Goal: Task Accomplishment & Management: Use online tool/utility

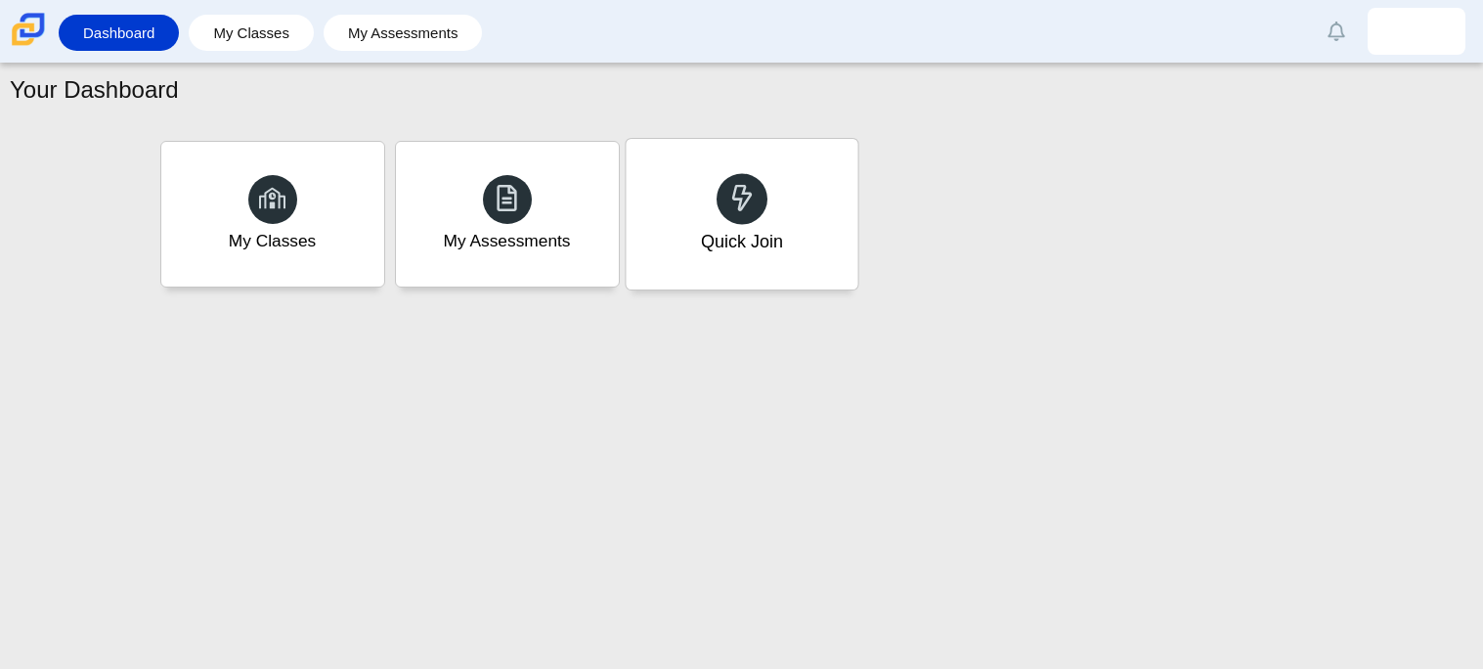
click at [724, 186] on div at bounding box center [742, 198] width 51 height 51
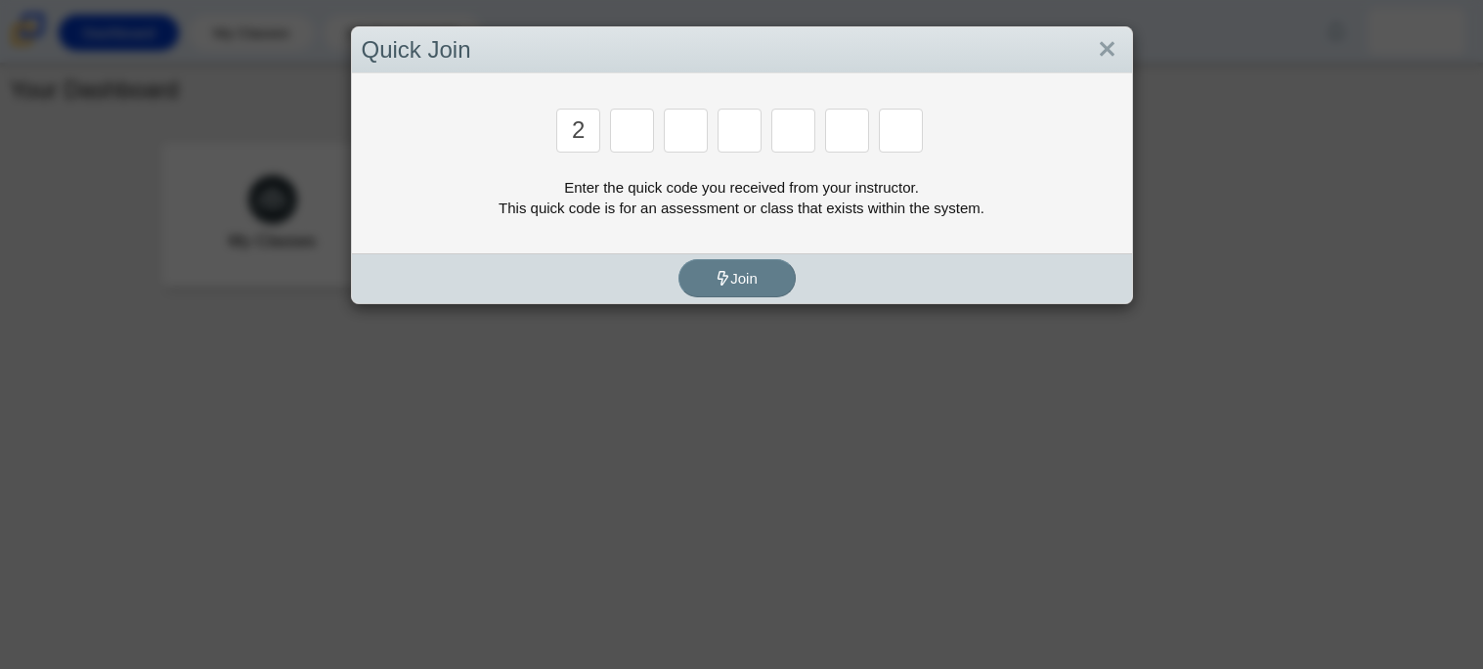
type input "2"
type input "c"
type input "u"
type input "p"
type input "s"
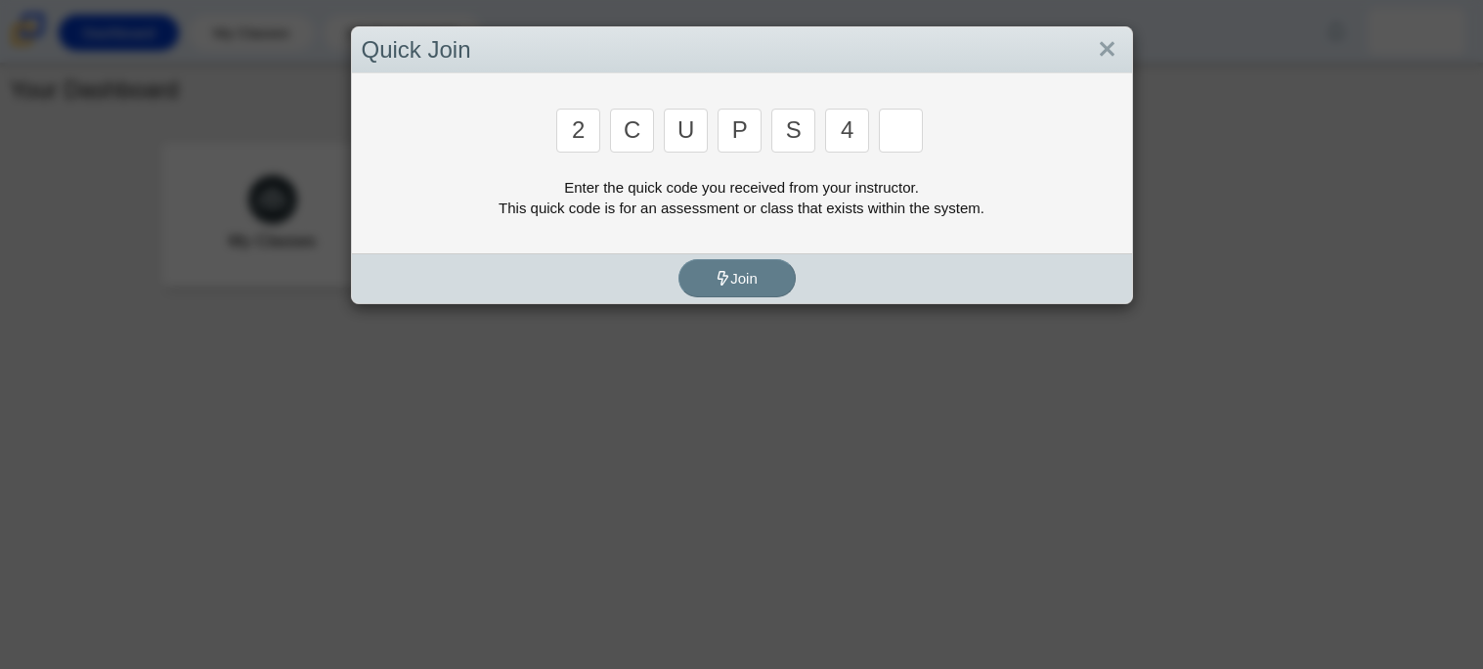
type input "4"
type input "a"
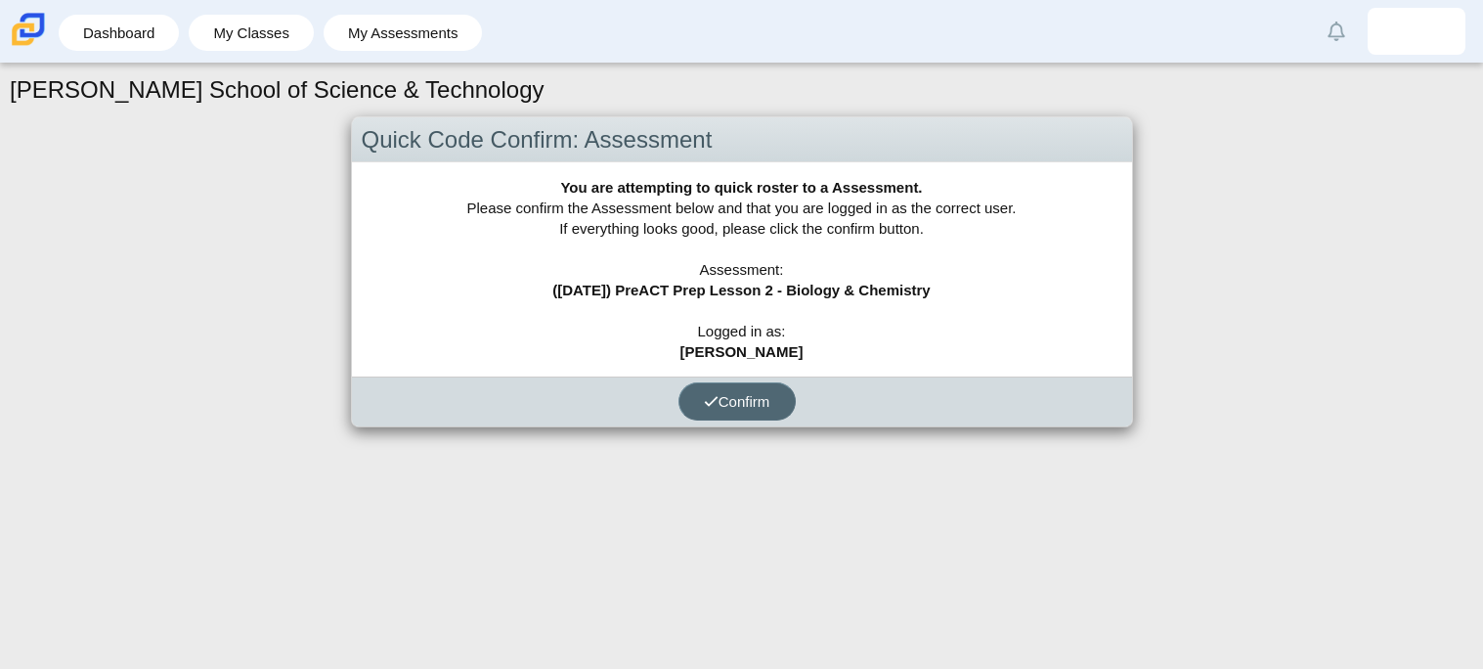
click at [751, 401] on span "Confirm" at bounding box center [737, 401] width 66 height 17
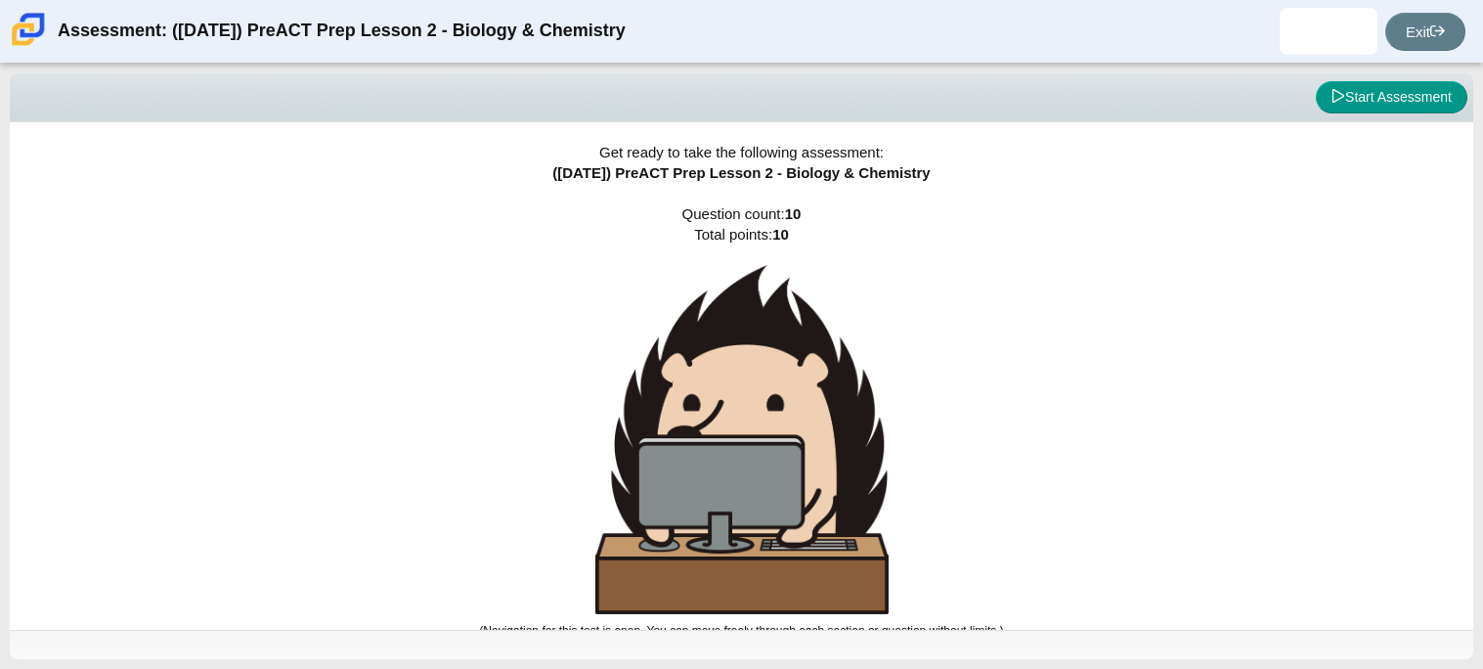
scroll to position [11, 0]
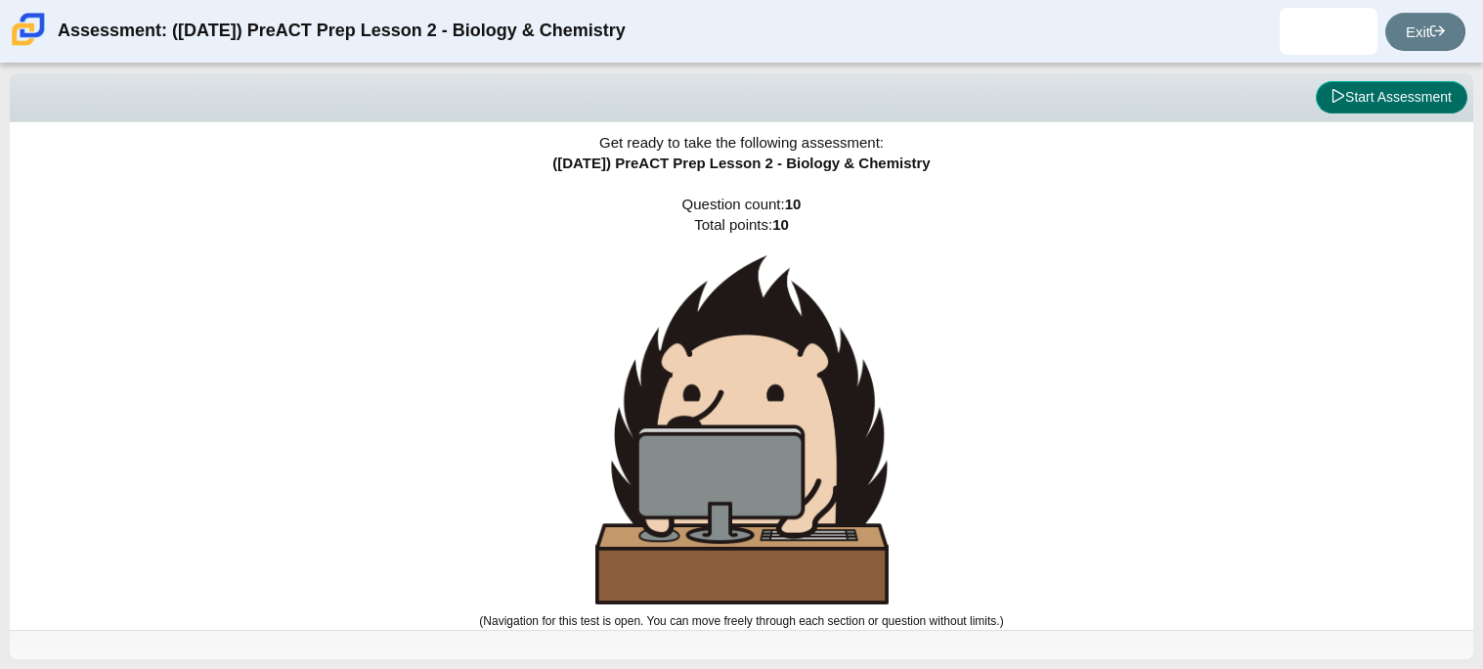
click at [1333, 101] on icon at bounding box center [1339, 96] width 12 height 14
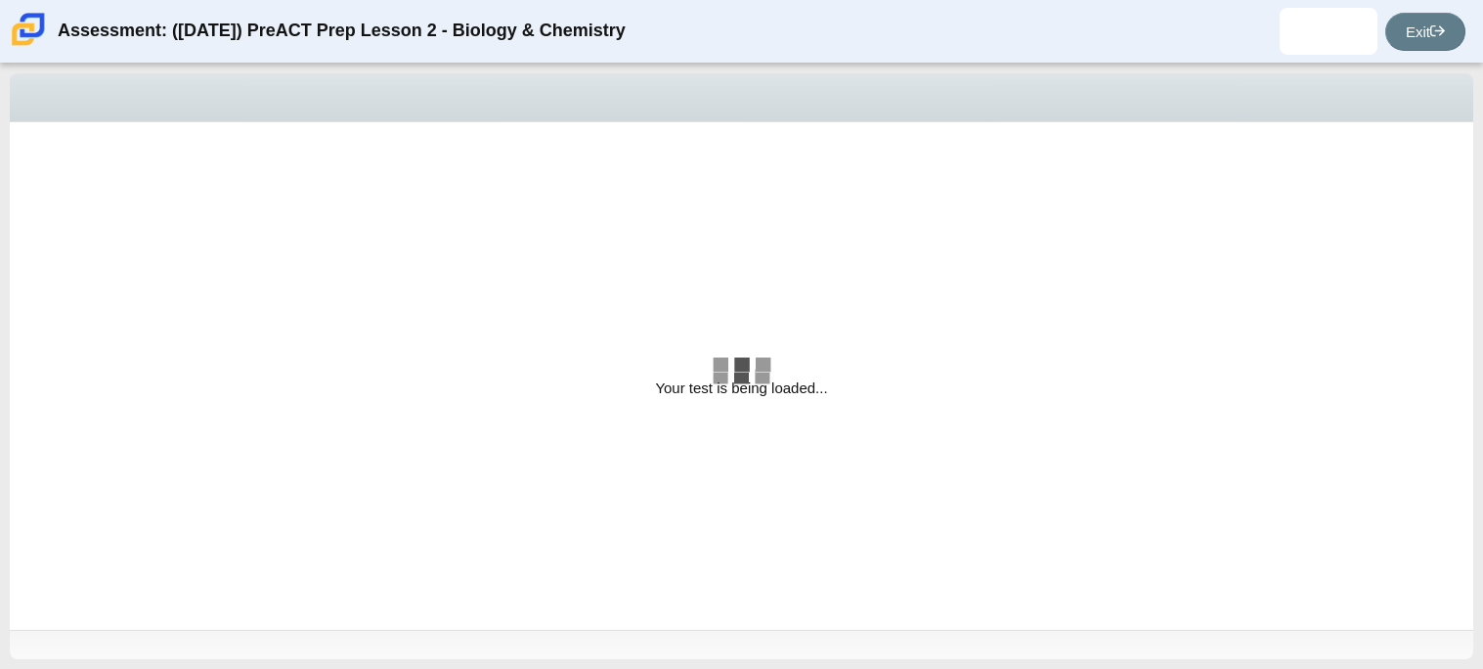
select select "88c27e0d-eae0-4ba9-ac20-9160ce6547ef"
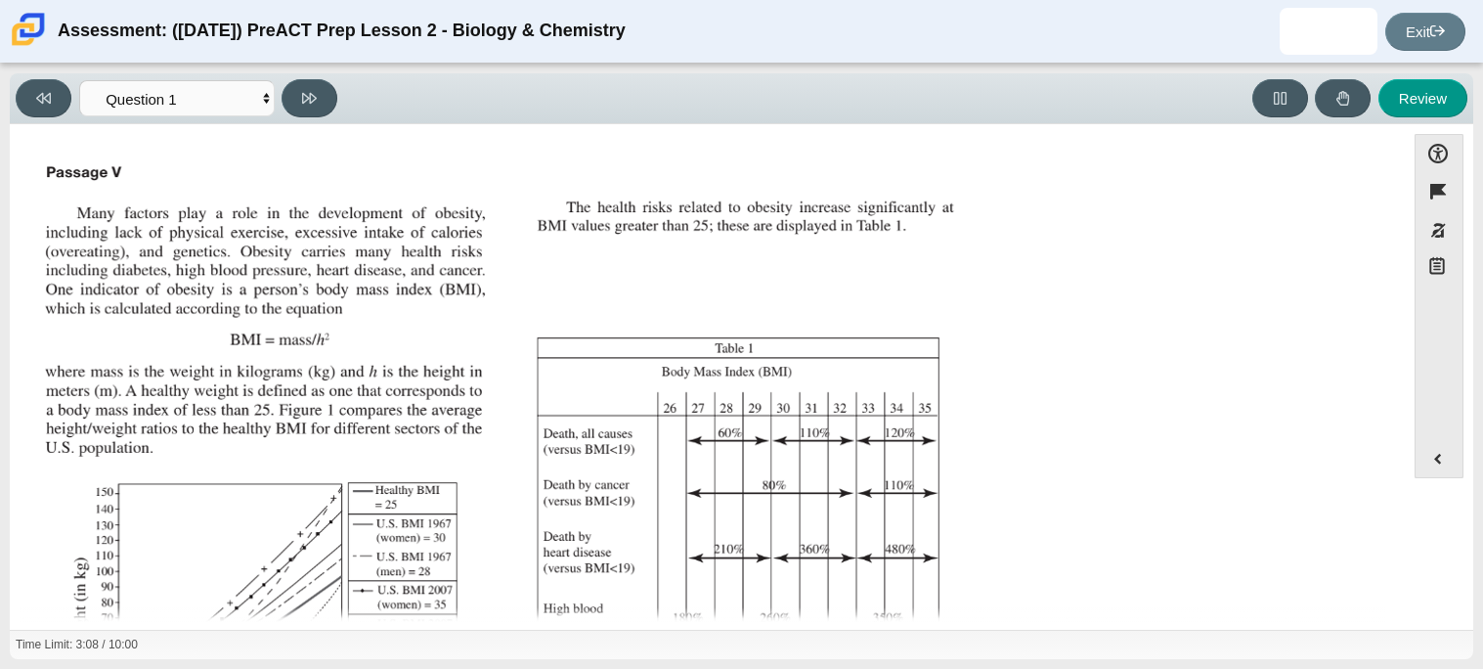
scroll to position [416, 0]
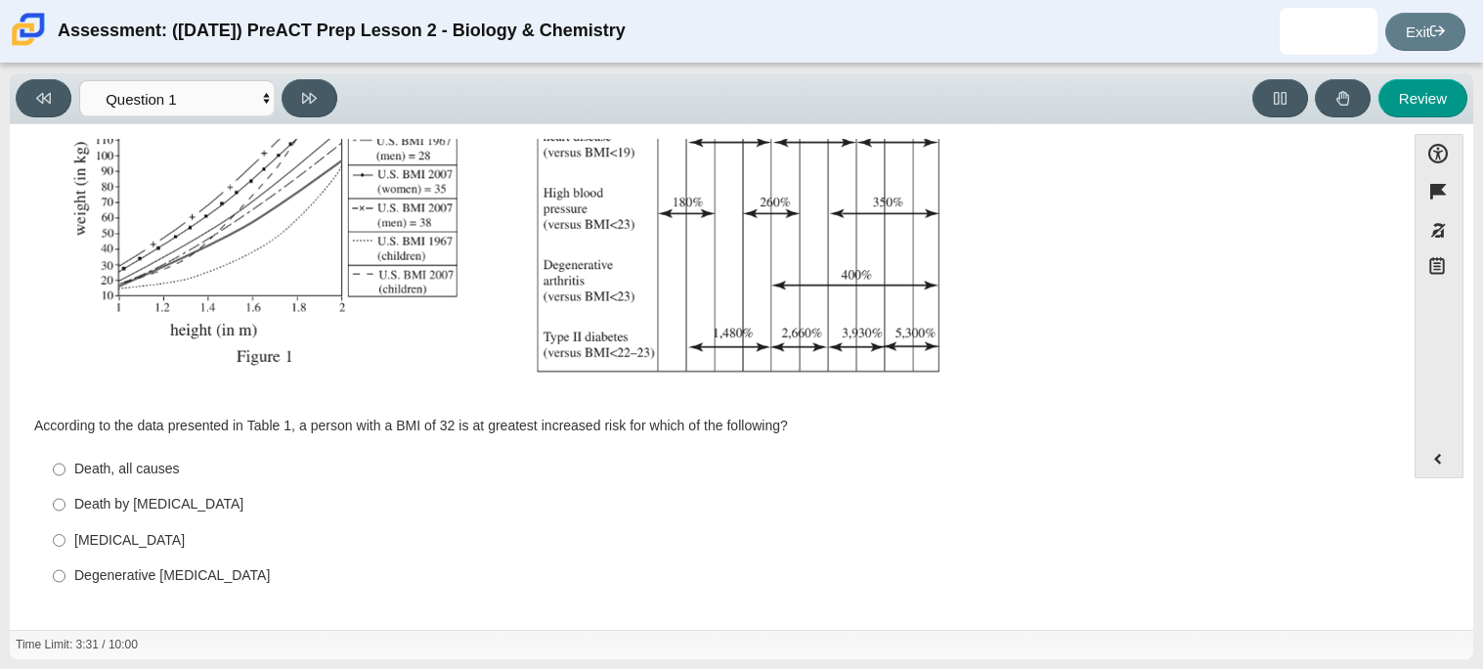
click at [50, 467] on label "Death, all causes Death, all causes" at bounding box center [709, 469] width 1340 height 35
click at [53, 467] on input "Death, all causes Death, all causes" at bounding box center [59, 469] width 13 height 35
radio input "true"
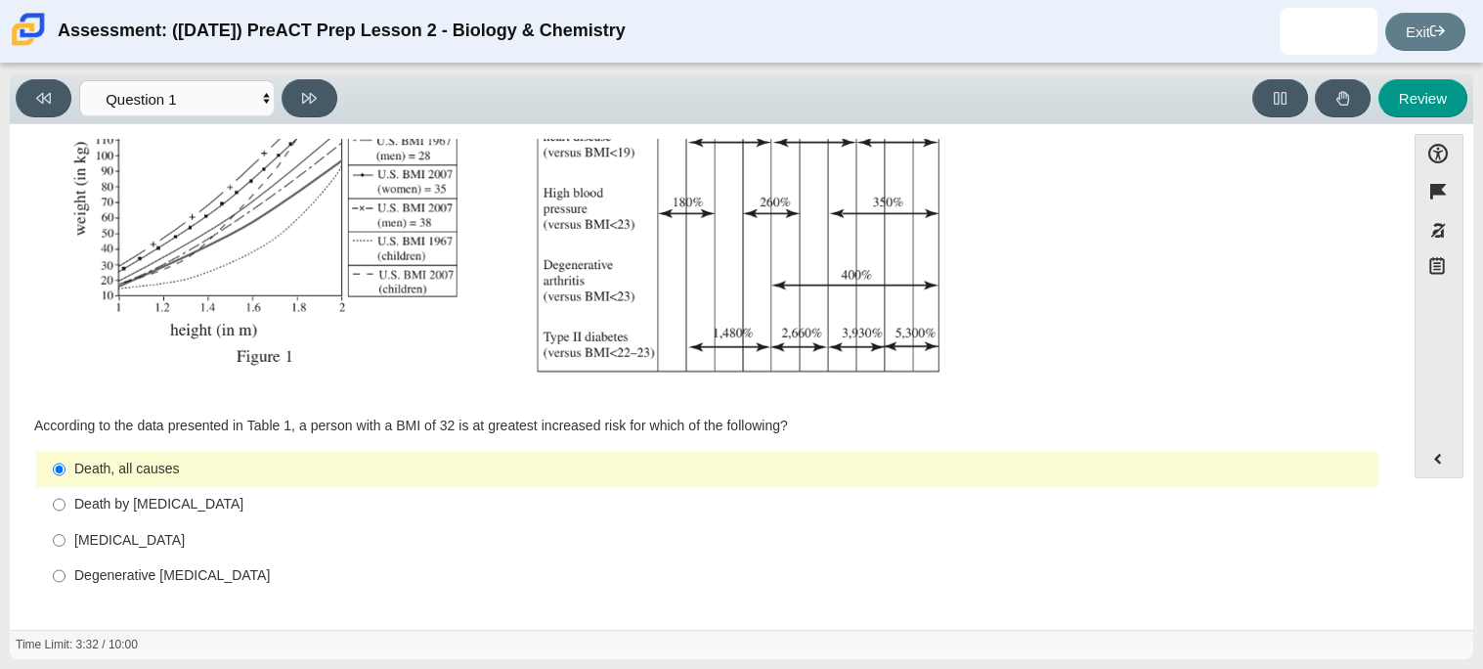
click at [66, 492] on label "Death by [MEDICAL_DATA] Death by [MEDICAL_DATA]" at bounding box center [709, 504] width 1340 height 35
click at [66, 492] on input "Death by [MEDICAL_DATA] Death by [MEDICAL_DATA]" at bounding box center [59, 504] width 13 height 35
radio input "true"
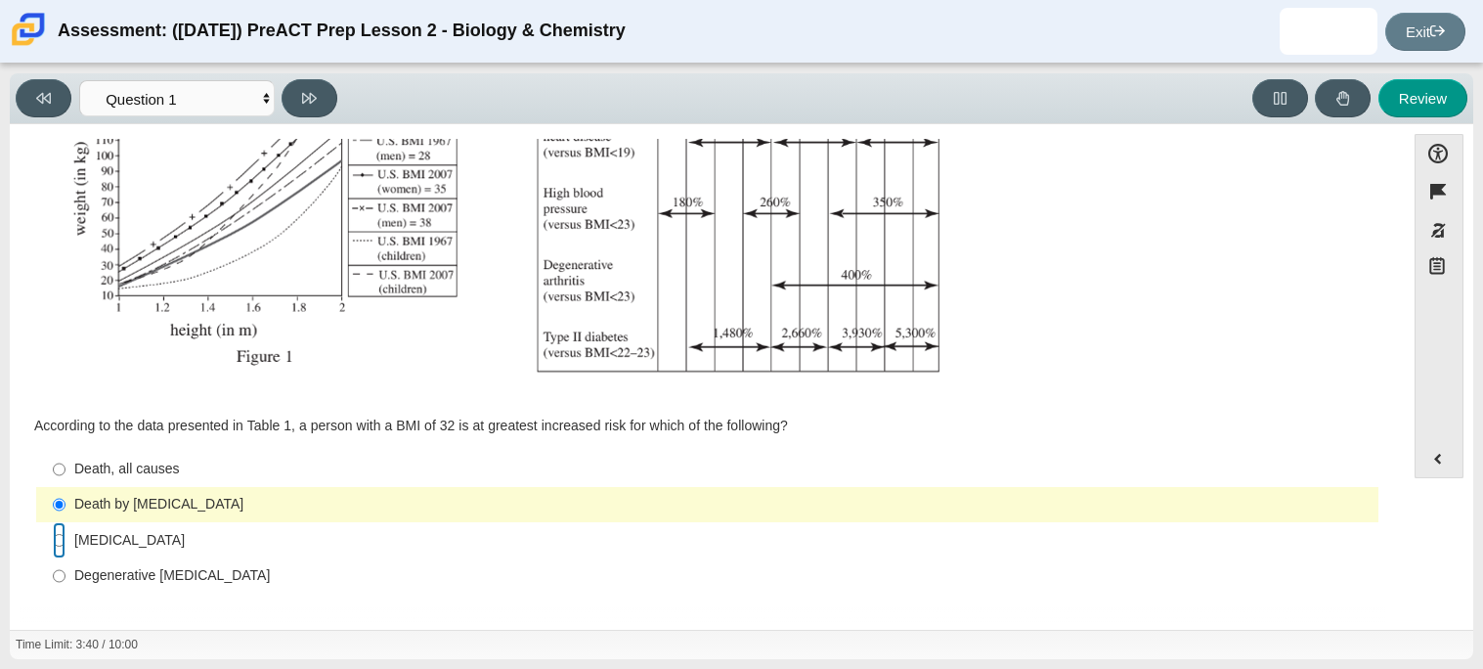
click at [62, 539] on input "Type II [MEDICAL_DATA] II [MEDICAL_DATA]" at bounding box center [59, 539] width 13 height 35
radio input "true"
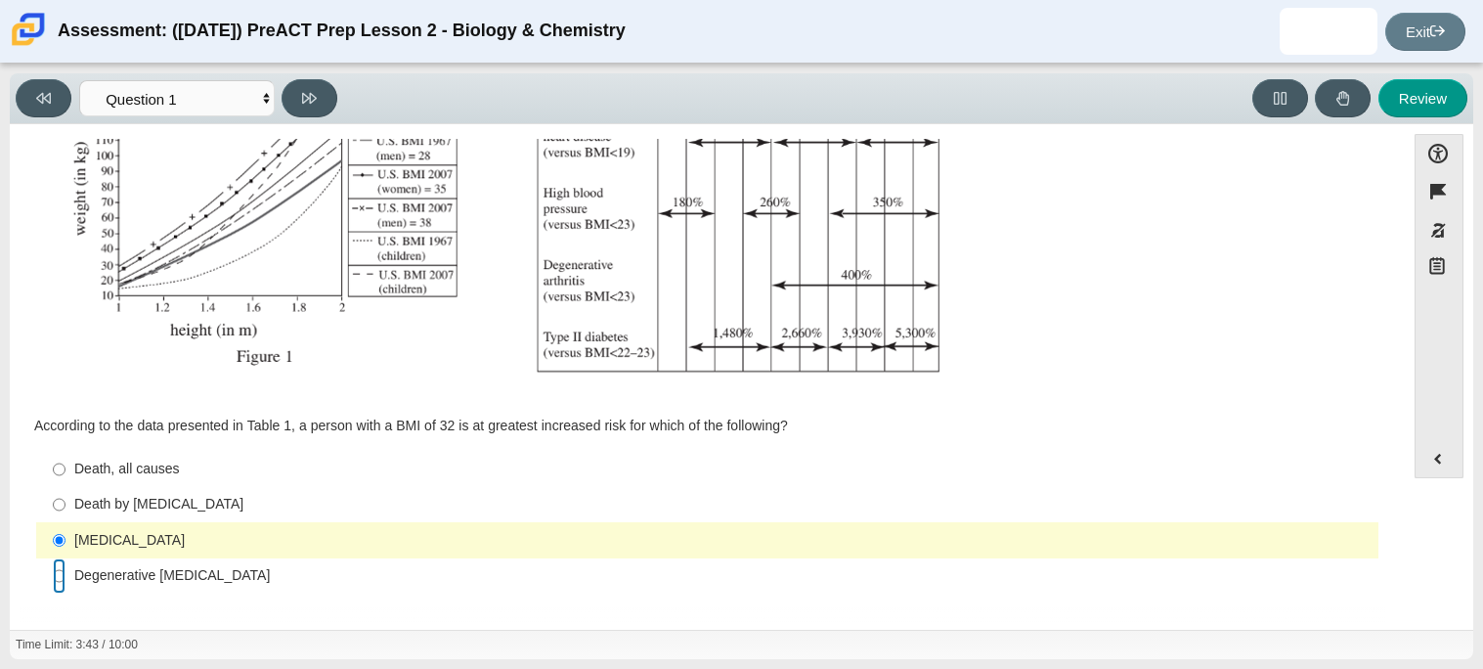
click at [58, 576] on input "Degenerative [MEDICAL_DATA] Degenerative [MEDICAL_DATA]" at bounding box center [59, 575] width 13 height 35
radio input "true"
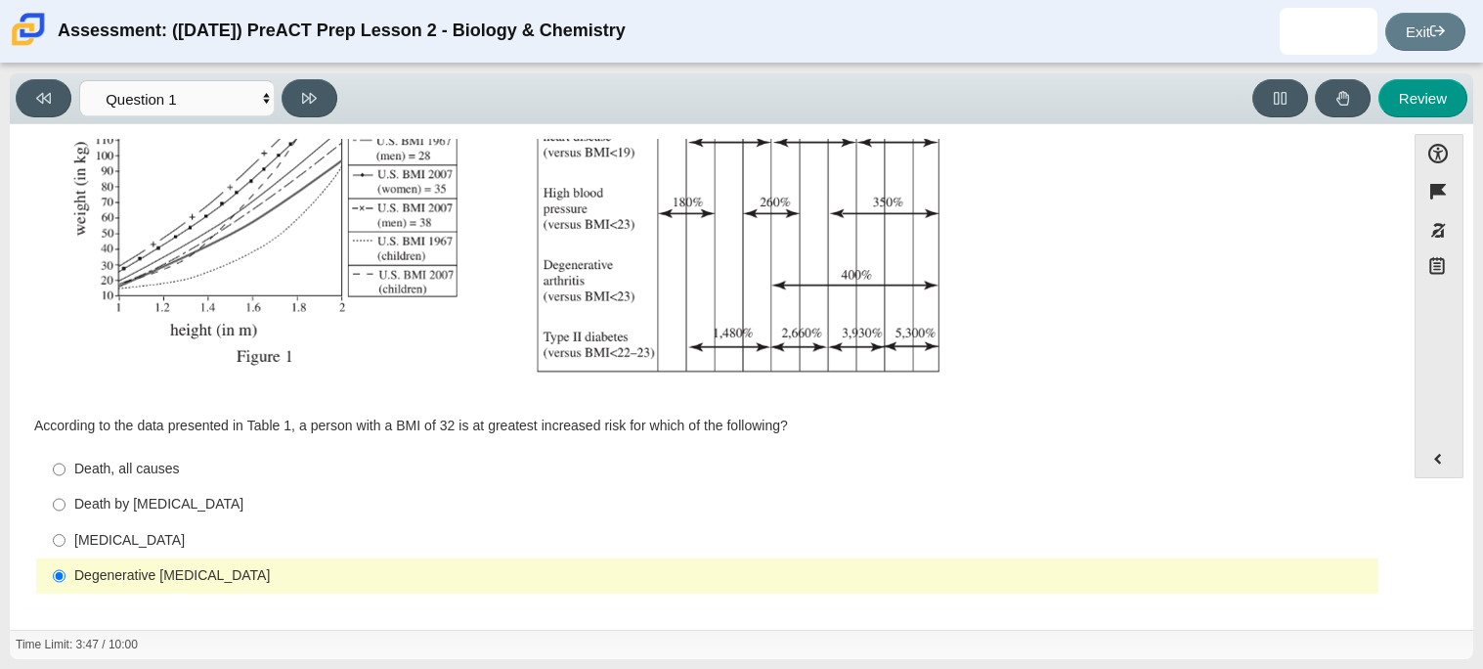
click at [66, 467] on label "Death, all causes Death, all causes" at bounding box center [709, 469] width 1340 height 35
click at [66, 467] on input "Death, all causes Death, all causes" at bounding box center [59, 469] width 13 height 35
radio input "true"
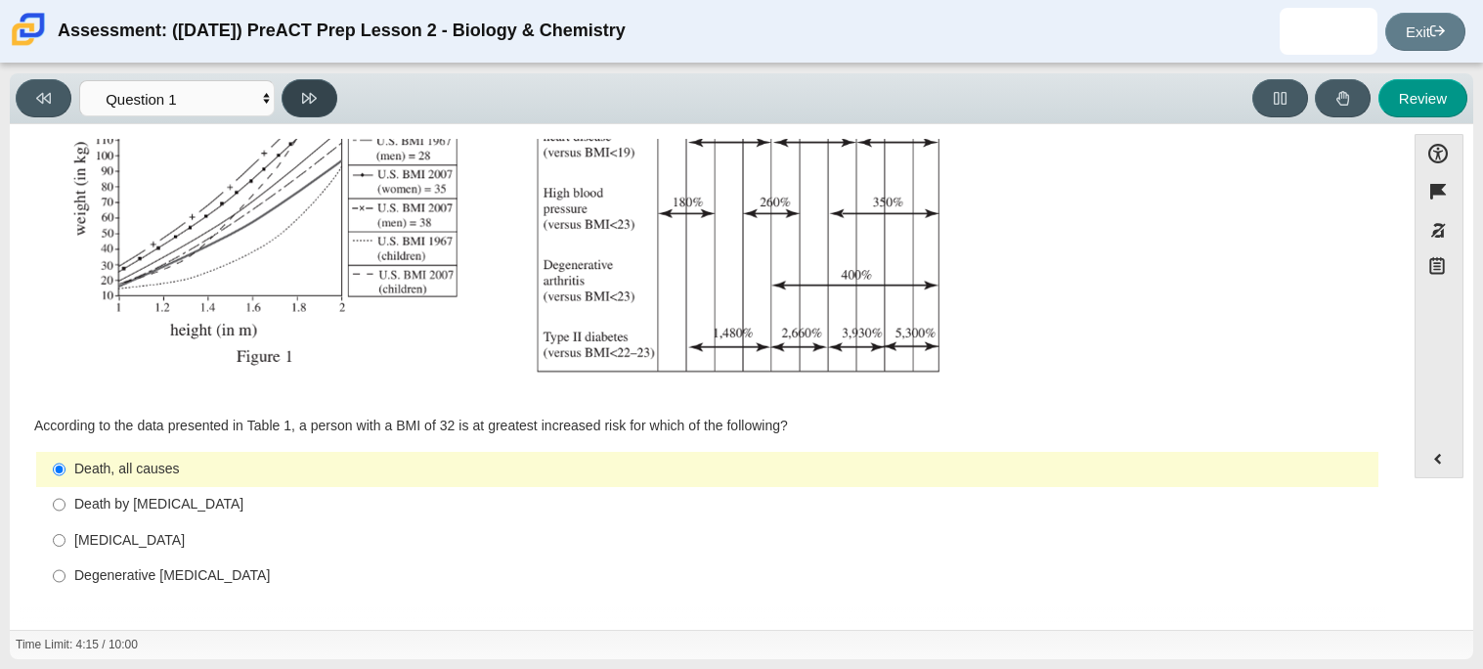
click at [283, 88] on button at bounding box center [310, 98] width 56 height 38
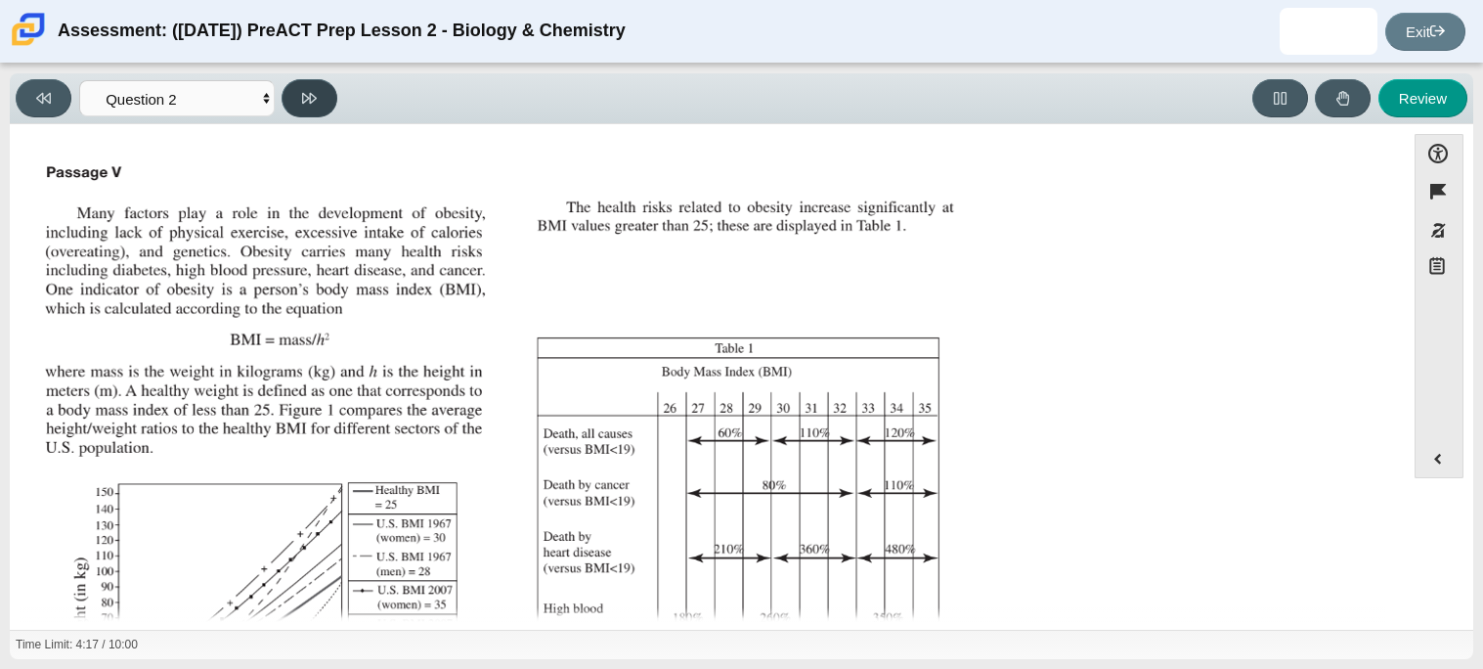
click at [283, 88] on button at bounding box center [310, 98] width 56 height 38
click at [61, 88] on button at bounding box center [44, 98] width 56 height 38
select select "f31ee183-ab53-48c9-9374-3a18949ab500"
click at [491, 398] on img "Assessment items" at bounding box center [502, 484] width 930 height 656
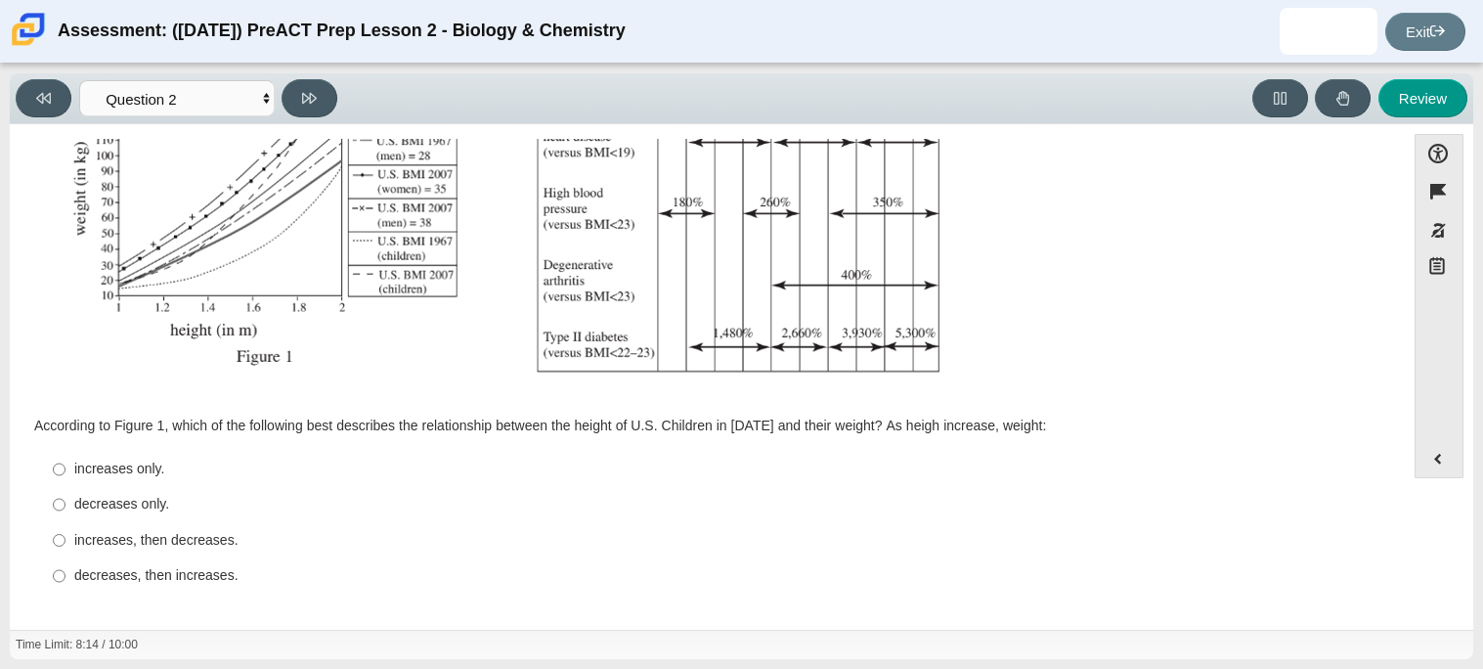
click at [74, 466] on div "increases only." at bounding box center [722, 470] width 1297 height 20
click at [66, 466] on input "increases only. increases only." at bounding box center [59, 469] width 13 height 35
radio input "true"
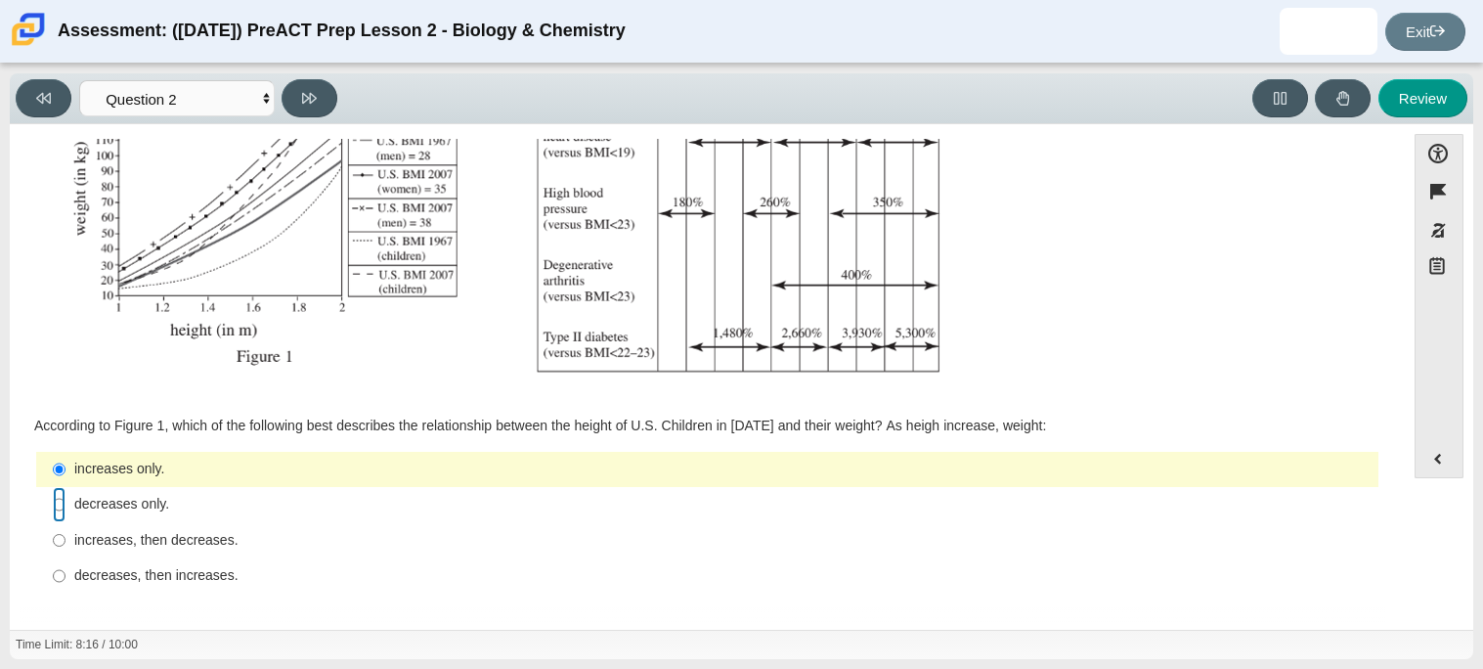
click at [65, 502] on input "decreases only. decreases only." at bounding box center [59, 504] width 13 height 35
radio input "true"
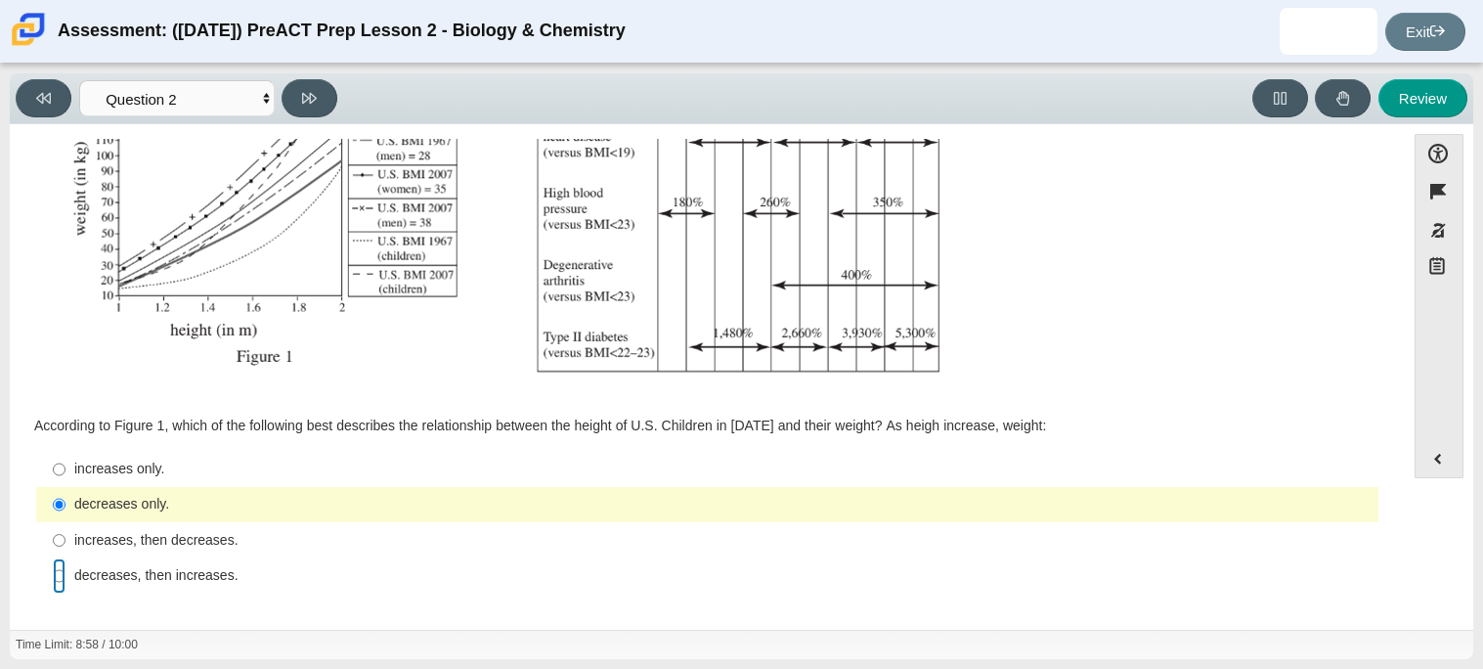
click at [55, 570] on input "decreases, then increases. decreases, then increases." at bounding box center [59, 575] width 13 height 35
radio input "true"
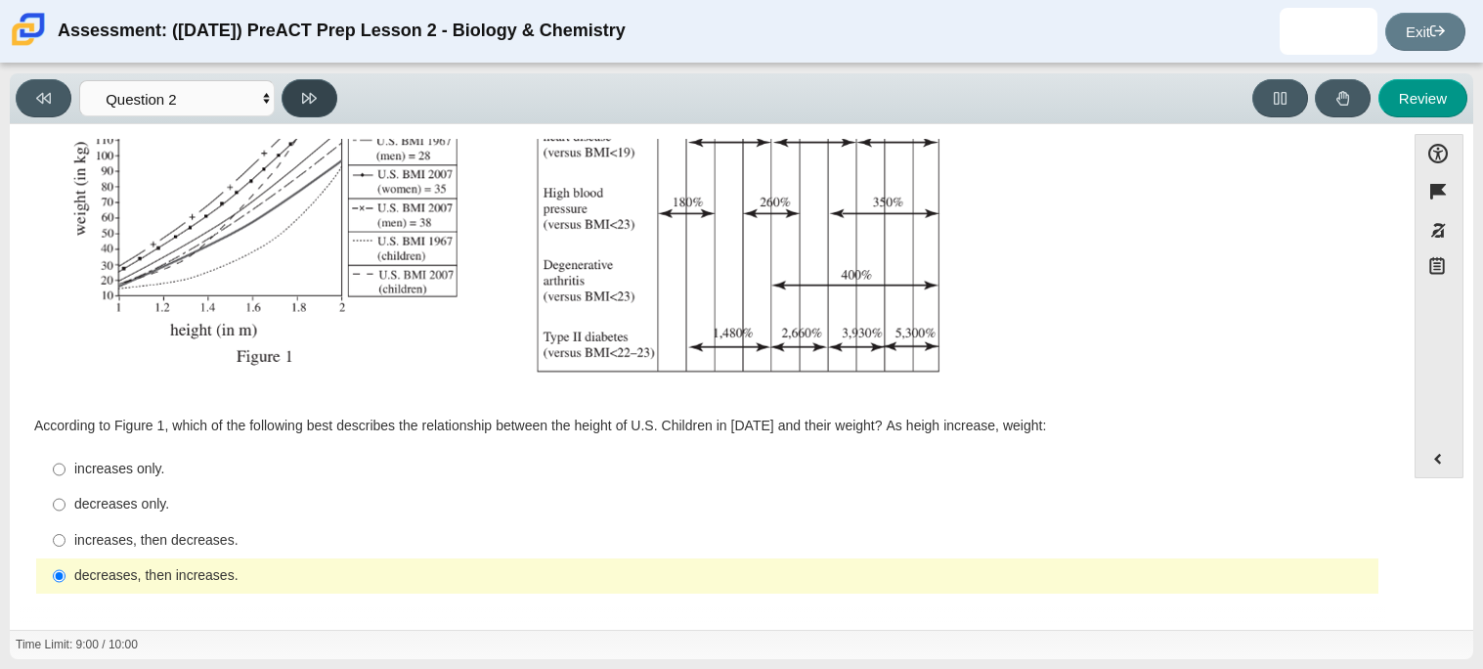
click at [288, 88] on button at bounding box center [310, 98] width 56 height 38
select select "45e82964-709e-4180-9336-970e18221224"
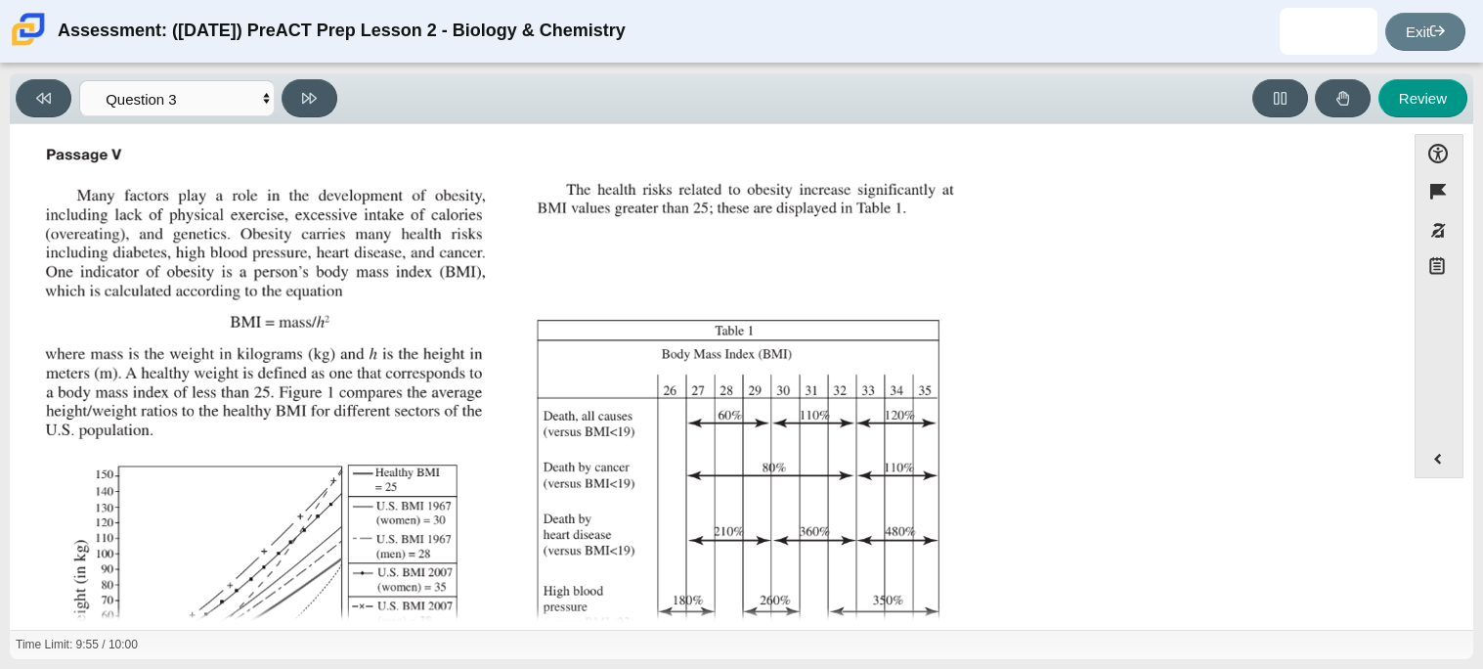
scroll to position [435, 0]
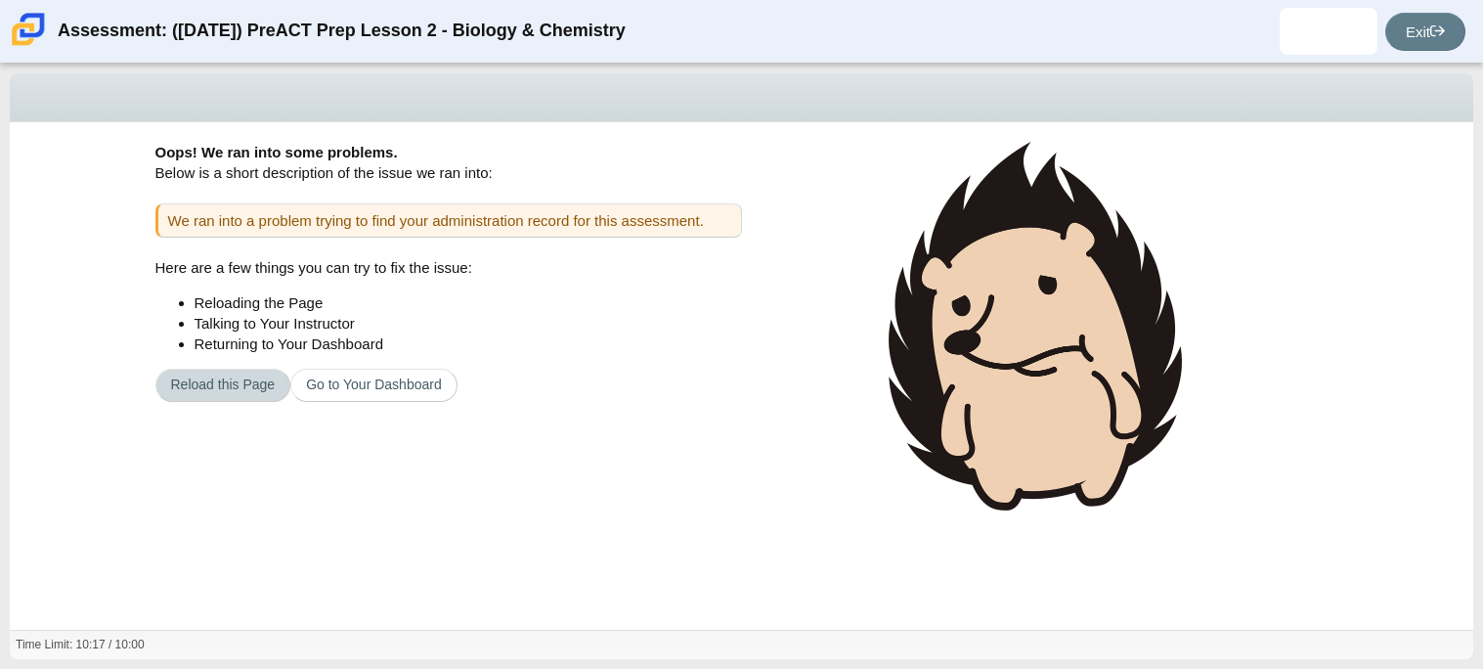
click at [209, 389] on button "Reload this Page" at bounding box center [223, 385] width 136 height 33
